Goal: Task Accomplishment & Management: Use online tool/utility

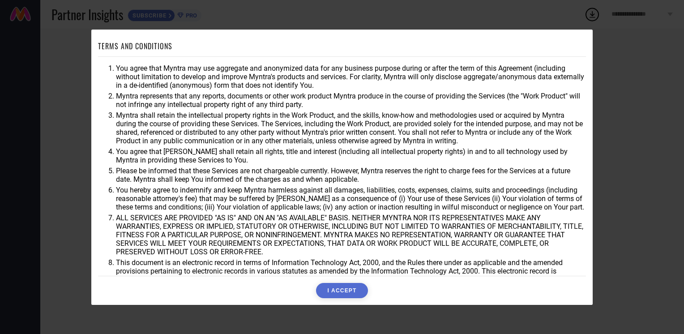
click at [331, 287] on button "I ACCEPT" at bounding box center [341, 290] width 51 height 15
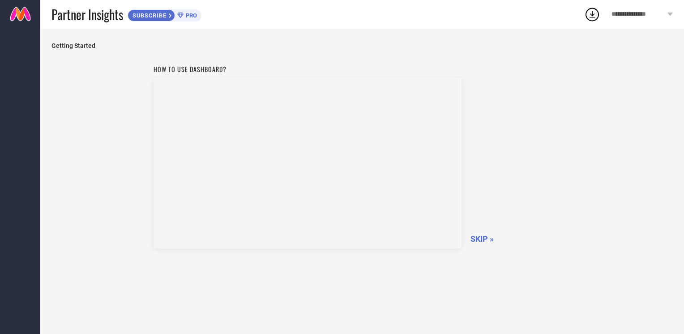
click at [480, 241] on span "SKIP »" at bounding box center [482, 238] width 23 height 9
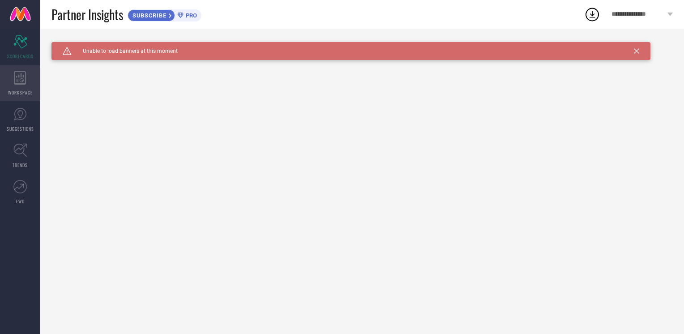
click at [20, 85] on div "WORKSPACE" at bounding box center [20, 83] width 40 height 36
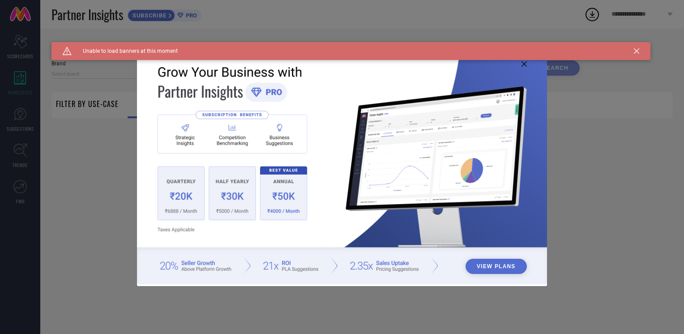
type input "1 STOP FASHION"
type input "All"
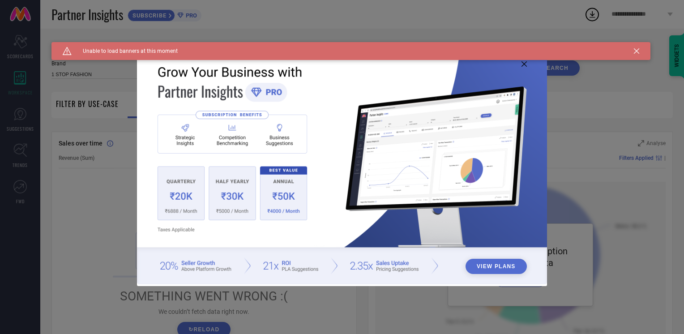
click at [525, 69] on img at bounding box center [342, 166] width 411 height 236
click at [524, 64] on icon at bounding box center [524, 63] width 5 height 5
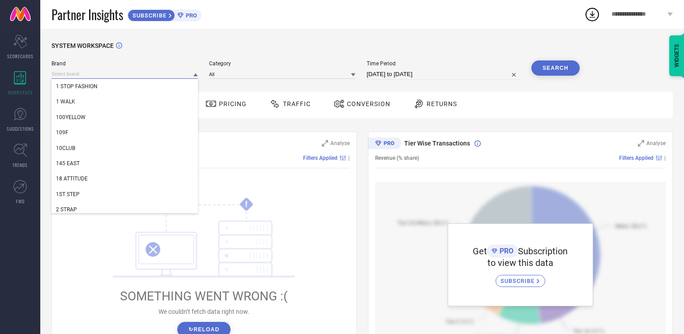
click at [100, 77] on input at bounding box center [124, 73] width 146 height 9
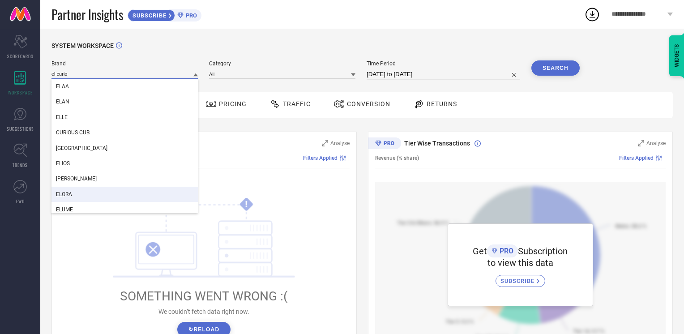
type input "el curio"
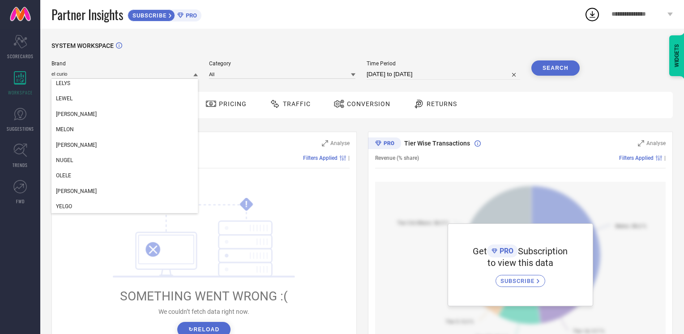
scroll to position [1164, 0]
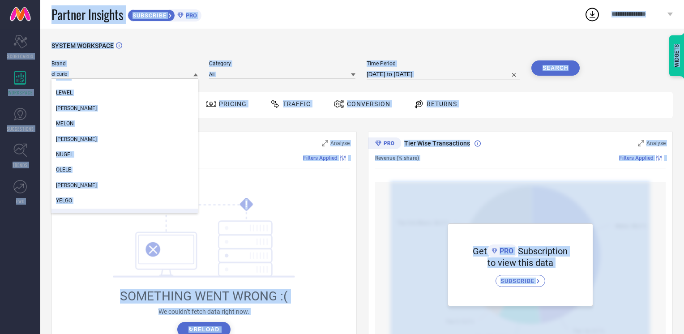
click at [93, 261] on div "! SOMETHING WENT WRONG :( We couldn’t fetch data right now. ↻ Reload" at bounding box center [204, 267] width 291 height 171
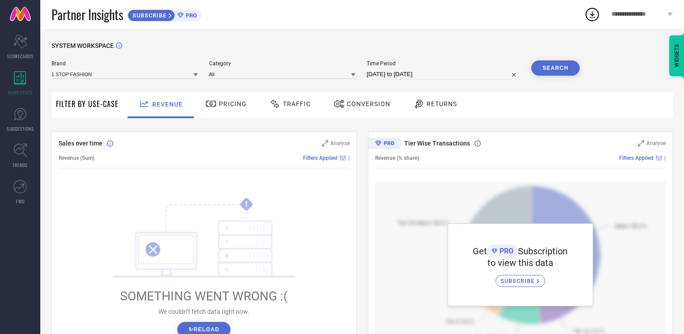
click at [110, 83] on div "Brand 1 STOP FASHION Category All Time Period 05-09-2025 to 05-10-2025 Search" at bounding box center [315, 73] width 528 height 27
click at [109, 80] on div "Brand 1 STOP FASHION" at bounding box center [124, 69] width 146 height 19
click at [109, 79] on input at bounding box center [124, 73] width 146 height 9
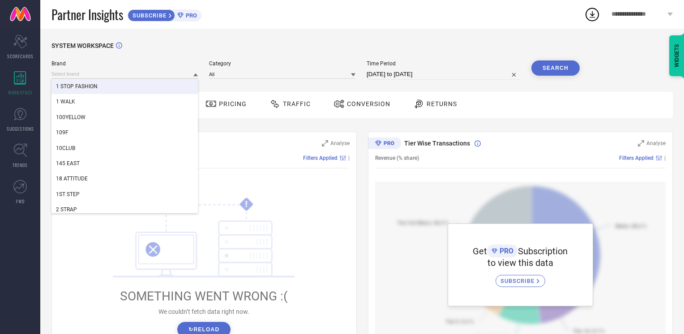
click at [109, 79] on div "1 STOP FASHION" at bounding box center [124, 86] width 146 height 15
click at [109, 79] on input at bounding box center [124, 73] width 146 height 9
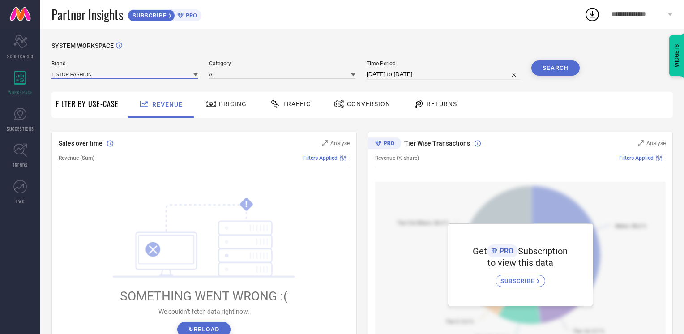
click at [109, 79] on input at bounding box center [124, 73] width 146 height 9
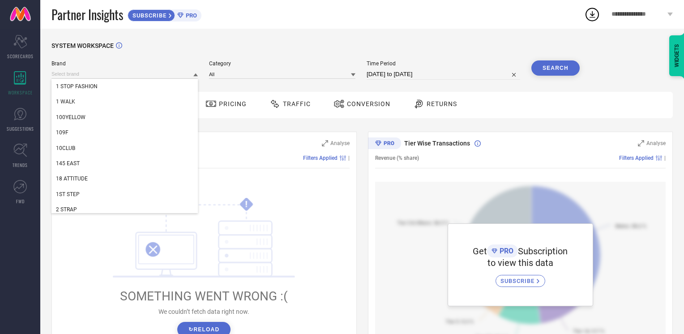
click at [109, 79] on div "1 STOP FASHION" at bounding box center [124, 86] width 146 height 15
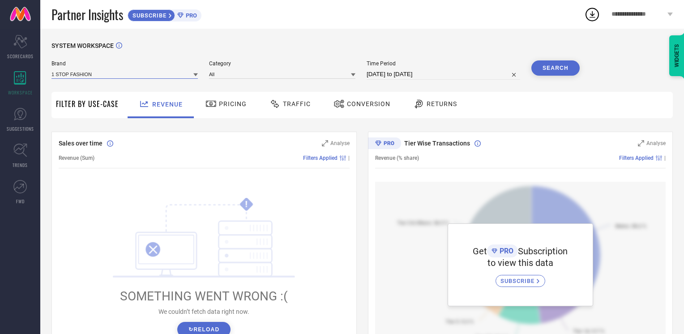
click at [109, 79] on div "1 STOP FASHION" at bounding box center [124, 73] width 146 height 9
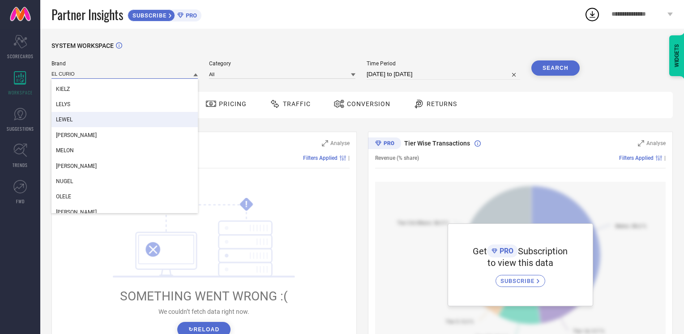
scroll to position [1157, 0]
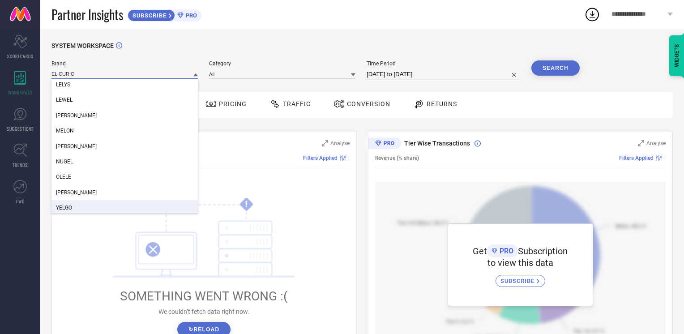
type input "EL CURIO"
click at [97, 219] on div "! SOMETHING WENT WRONG :( We couldn’t fetch data right now. ↻ Reload" at bounding box center [204, 267] width 291 height 171
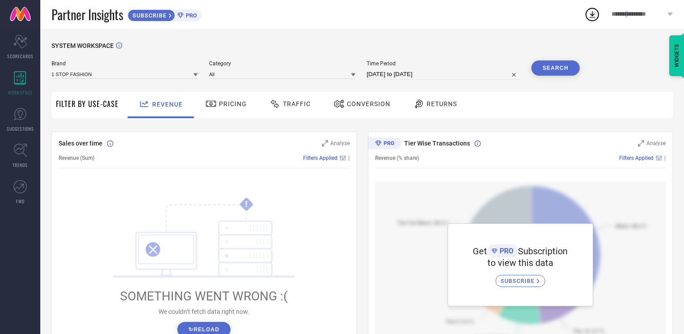
click at [636, 15] on span "**********" at bounding box center [639, 15] width 54 height 8
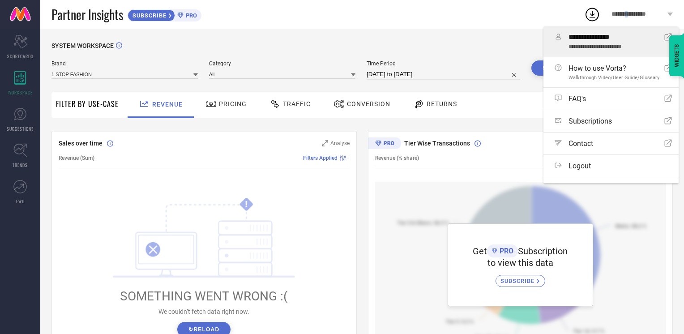
drag, startPoint x: 636, startPoint y: 15, endPoint x: 574, endPoint y: 45, distance: 68.5
click at [574, 45] on span "**********" at bounding box center [613, 47] width 89 height 6
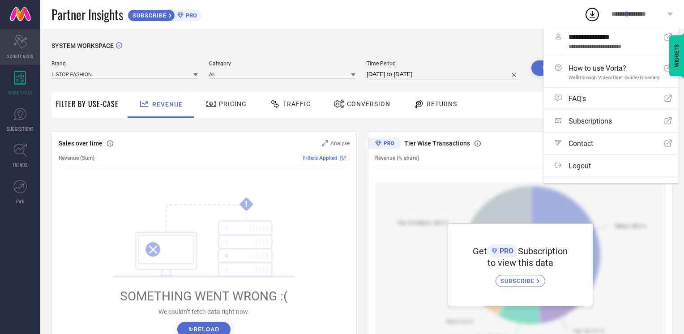
click at [21, 37] on icon at bounding box center [19, 41] width 13 height 13
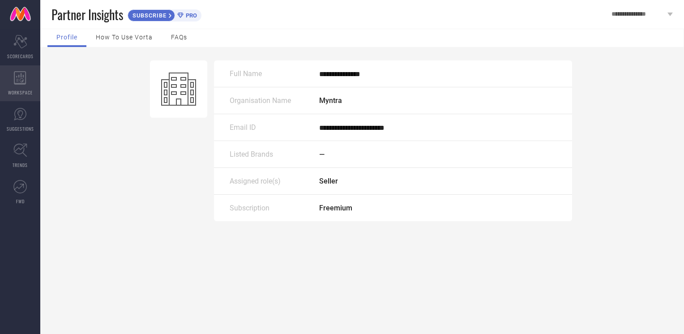
click at [25, 85] on div "WORKSPACE" at bounding box center [20, 83] width 40 height 36
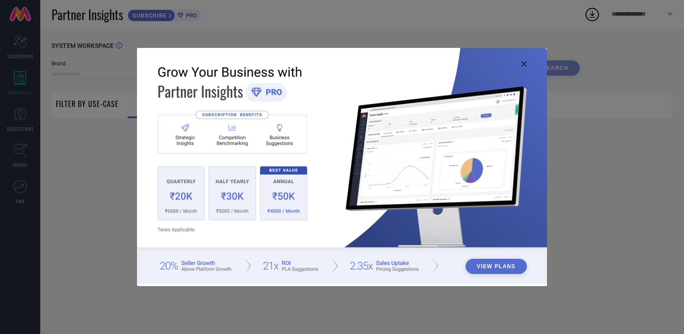
type input "1 STOP FASHION"
type input "All"
click at [48, 111] on div "View Plans" at bounding box center [342, 167] width 684 height 334
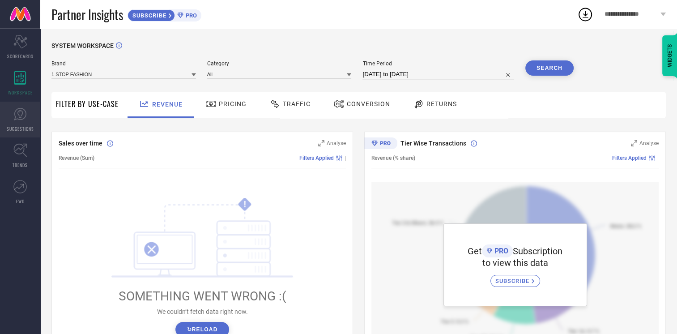
click at [12, 130] on span "SUGGESTIONS" at bounding box center [20, 128] width 27 height 7
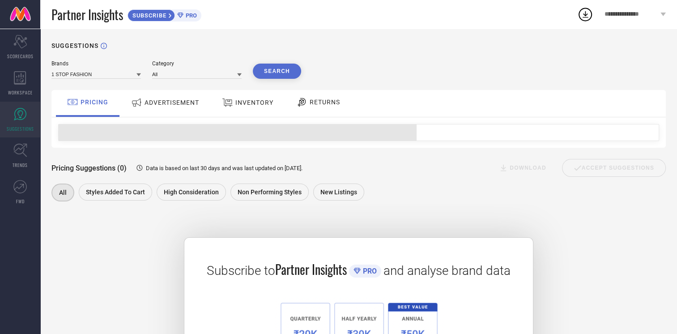
click at [582, 13] on icon at bounding box center [586, 14] width 16 height 16
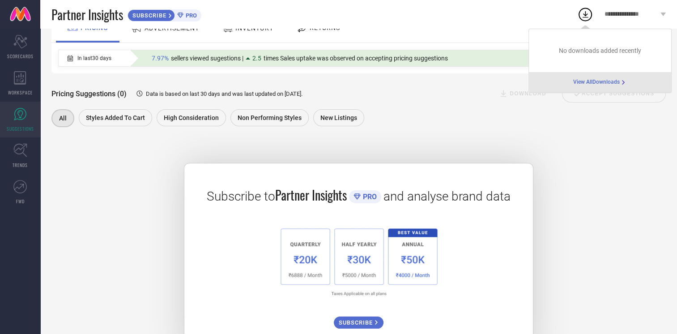
scroll to position [107, 0]
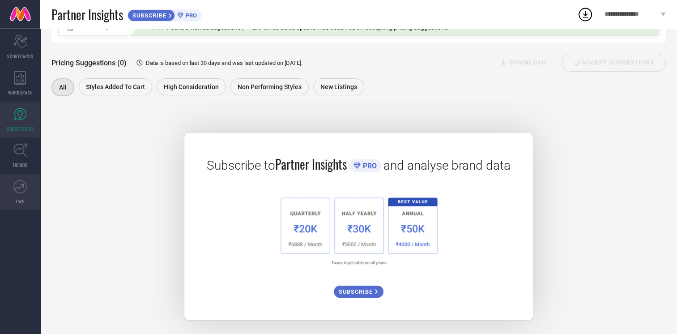
click at [13, 194] on link "FWD" at bounding box center [20, 192] width 40 height 36
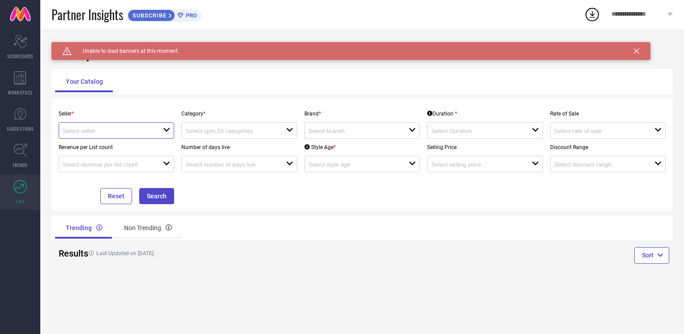
click at [130, 130] on input at bounding box center [108, 131] width 90 height 7
click at [111, 146] on li "Myntra ( MINT_1 )" at bounding box center [116, 148] width 115 height 16
type input "Myntra ( MINT_1 )"
click at [214, 133] on input at bounding box center [230, 131] width 90 height 7
click at [309, 133] on input at bounding box center [353, 131] width 90 height 7
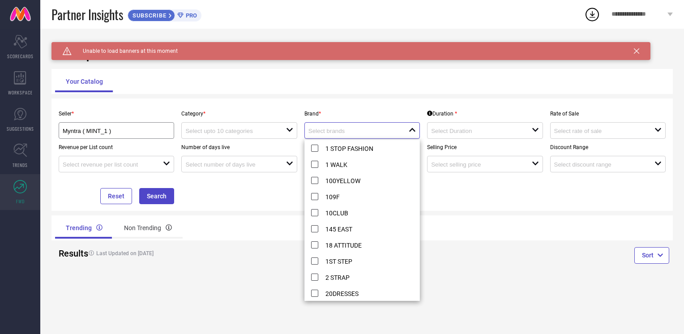
click at [315, 134] on input at bounding box center [353, 131] width 90 height 7
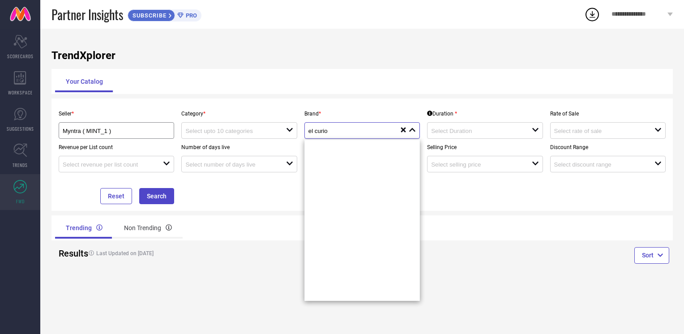
scroll to position [822, 0]
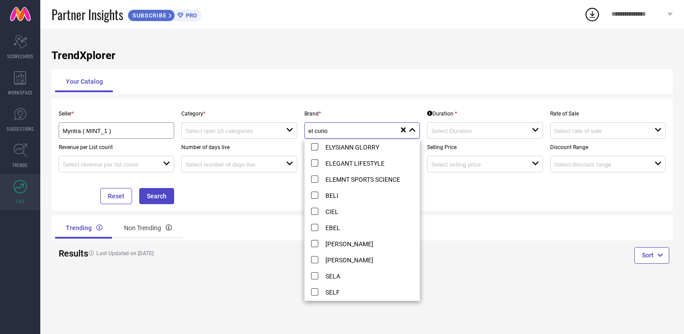
type input "el curio"
click at [429, 182] on div "Seller * Myntra ( MINT_1 ) Category * open Brand * el curio close reset Duratio…" at bounding box center [362, 154] width 614 height 99
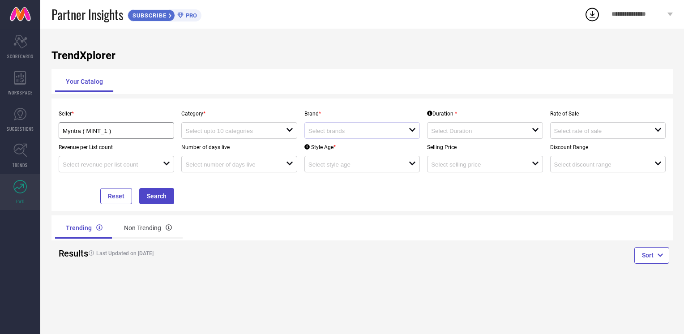
click at [404, 141] on div "Style Age * open" at bounding box center [362, 156] width 123 height 34
click at [25, 38] on icon at bounding box center [19, 41] width 13 height 13
